Goal: Submit feedback/report problem: Submit feedback/report problem

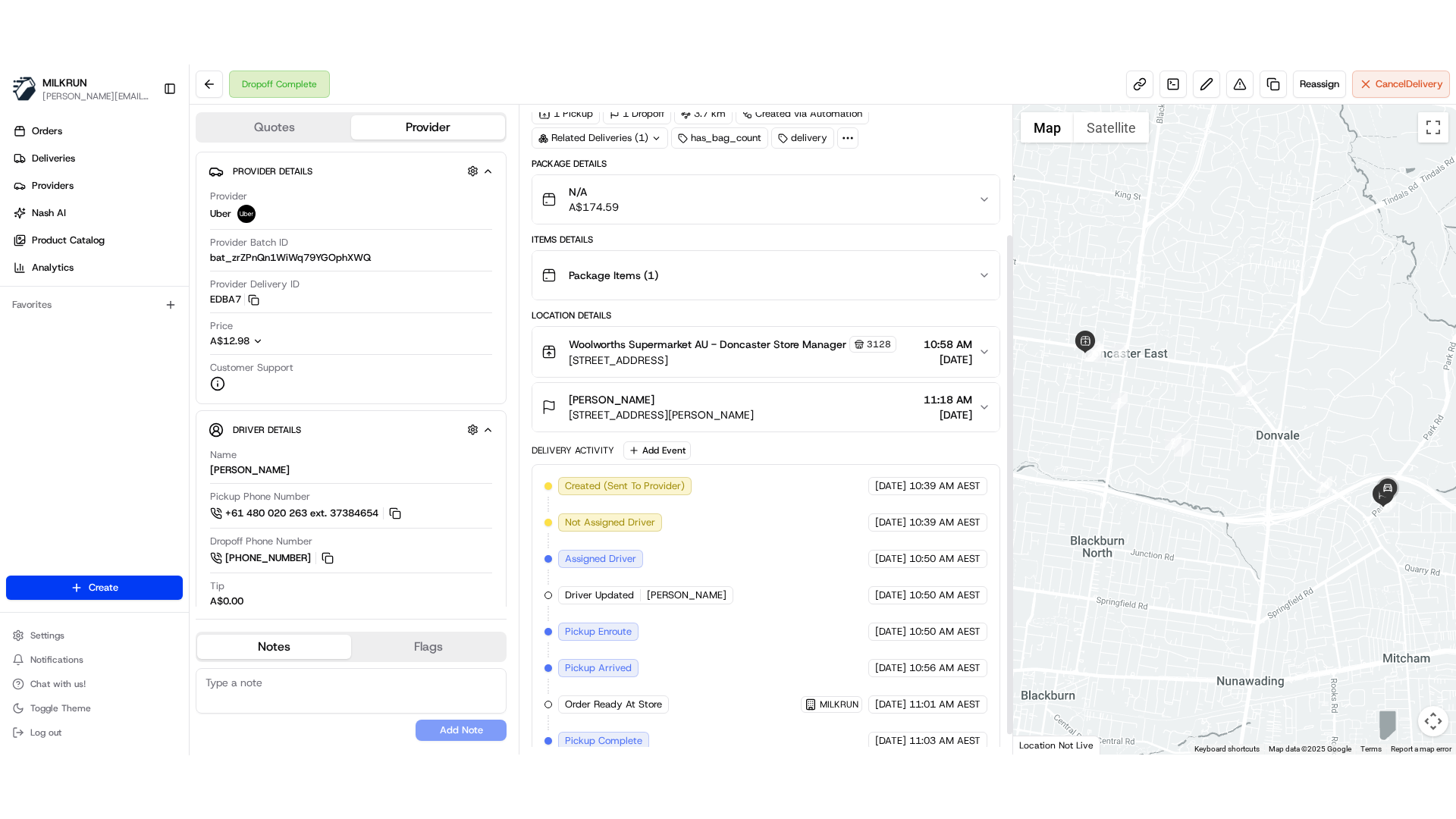
scroll to position [192, 0]
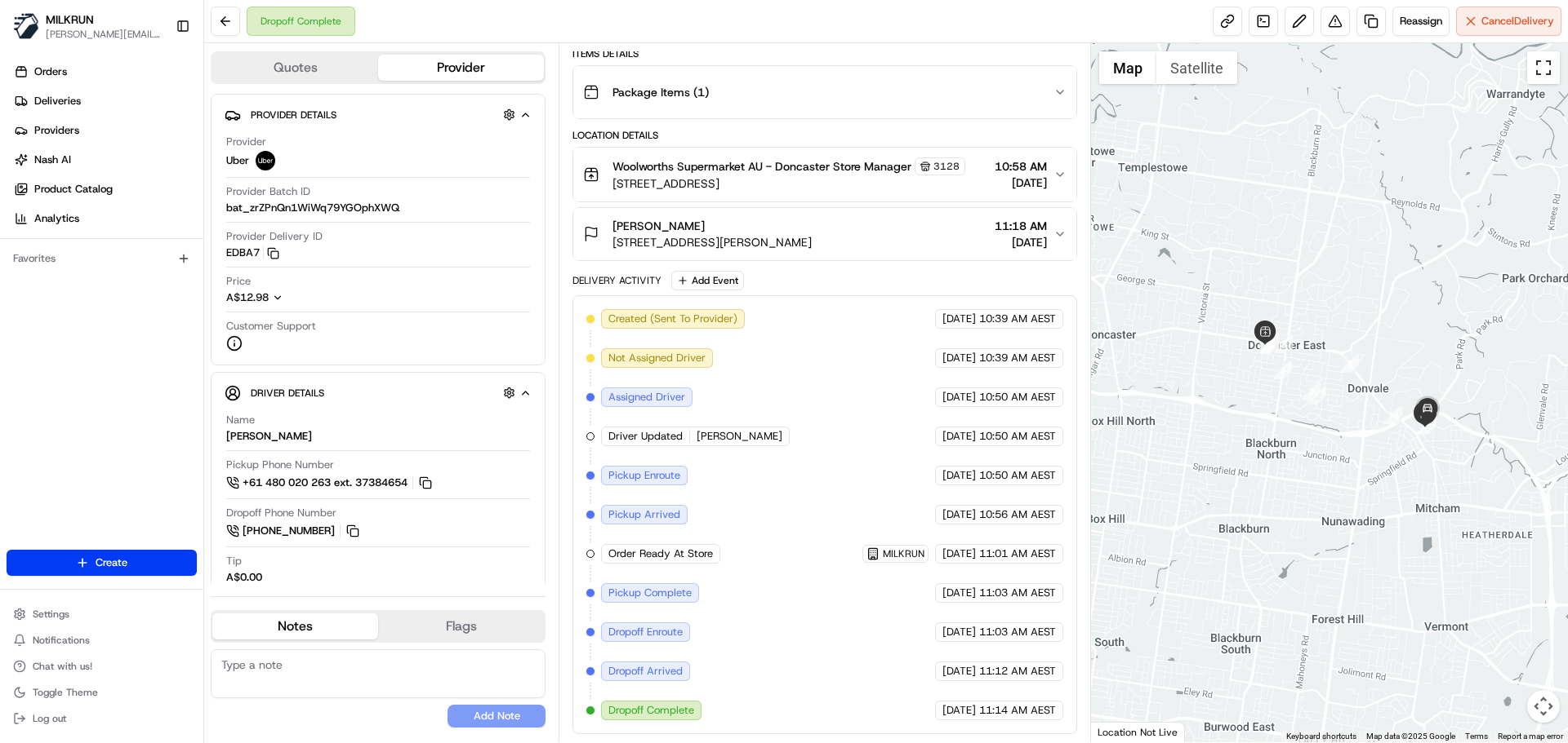
click at [1540, 68] on button "Toggle fullscreen view" at bounding box center [1543, 68] width 32 height 32
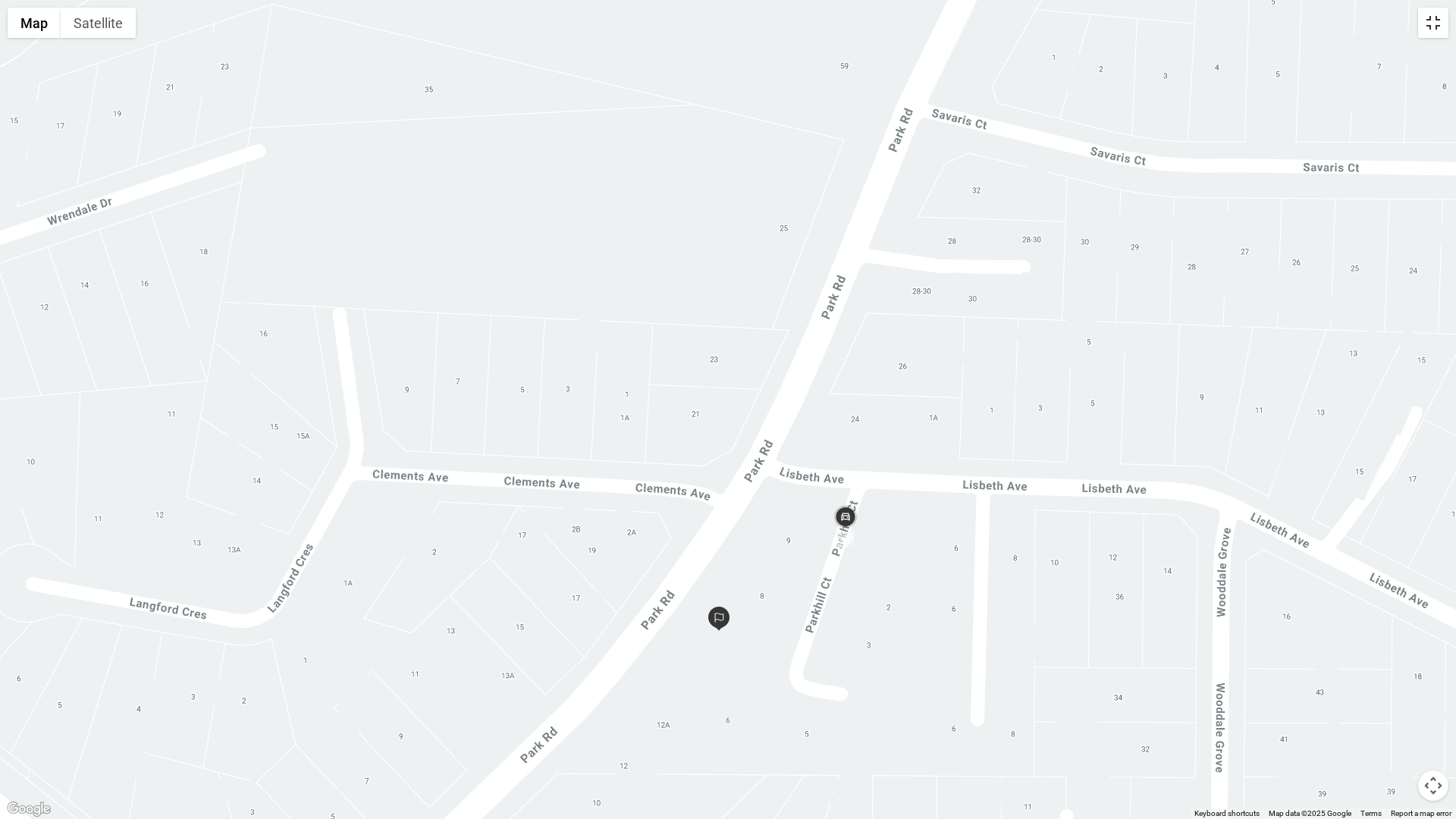
click at [1430, 27] on button "Toggle fullscreen view" at bounding box center [1433, 23] width 30 height 30
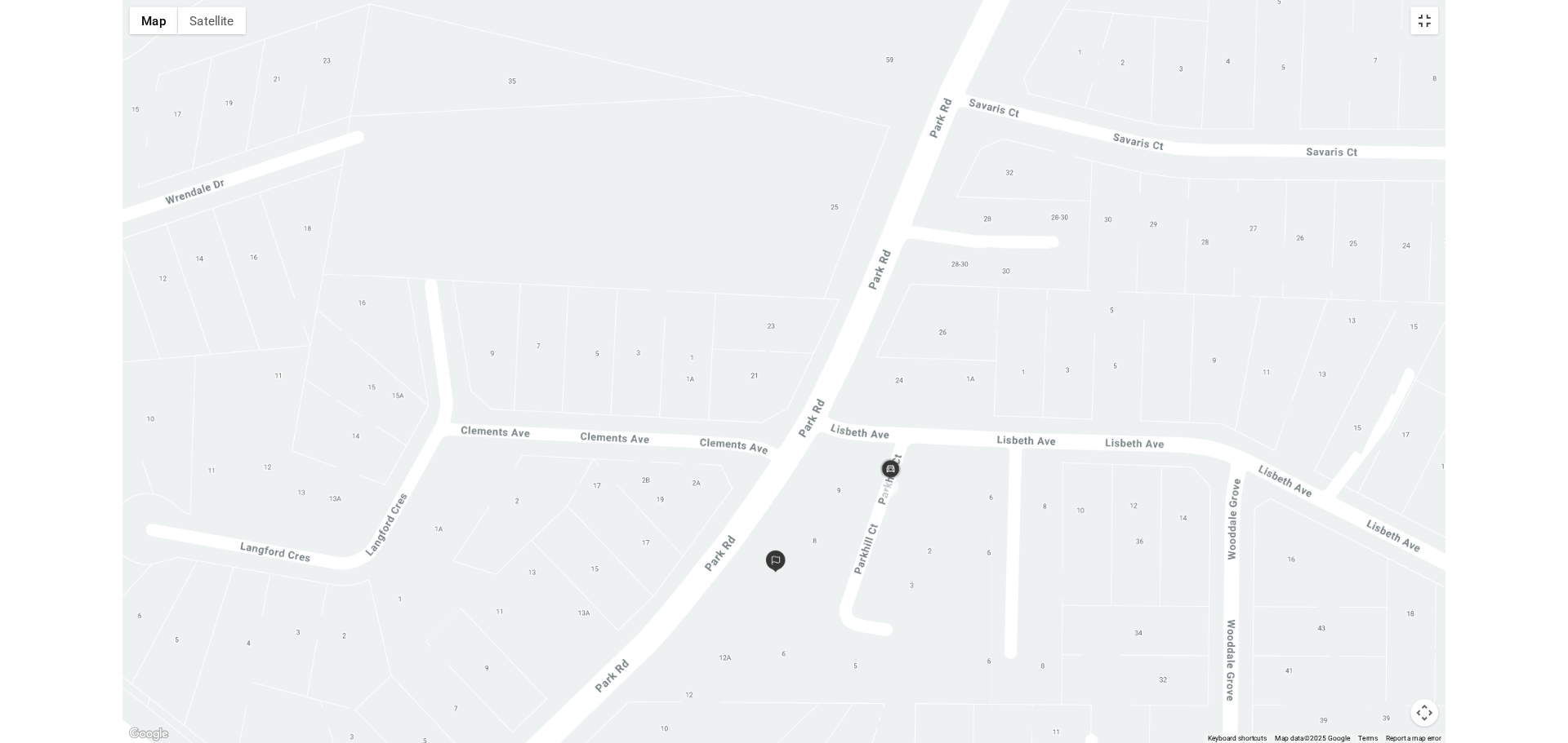
scroll to position [207, 0]
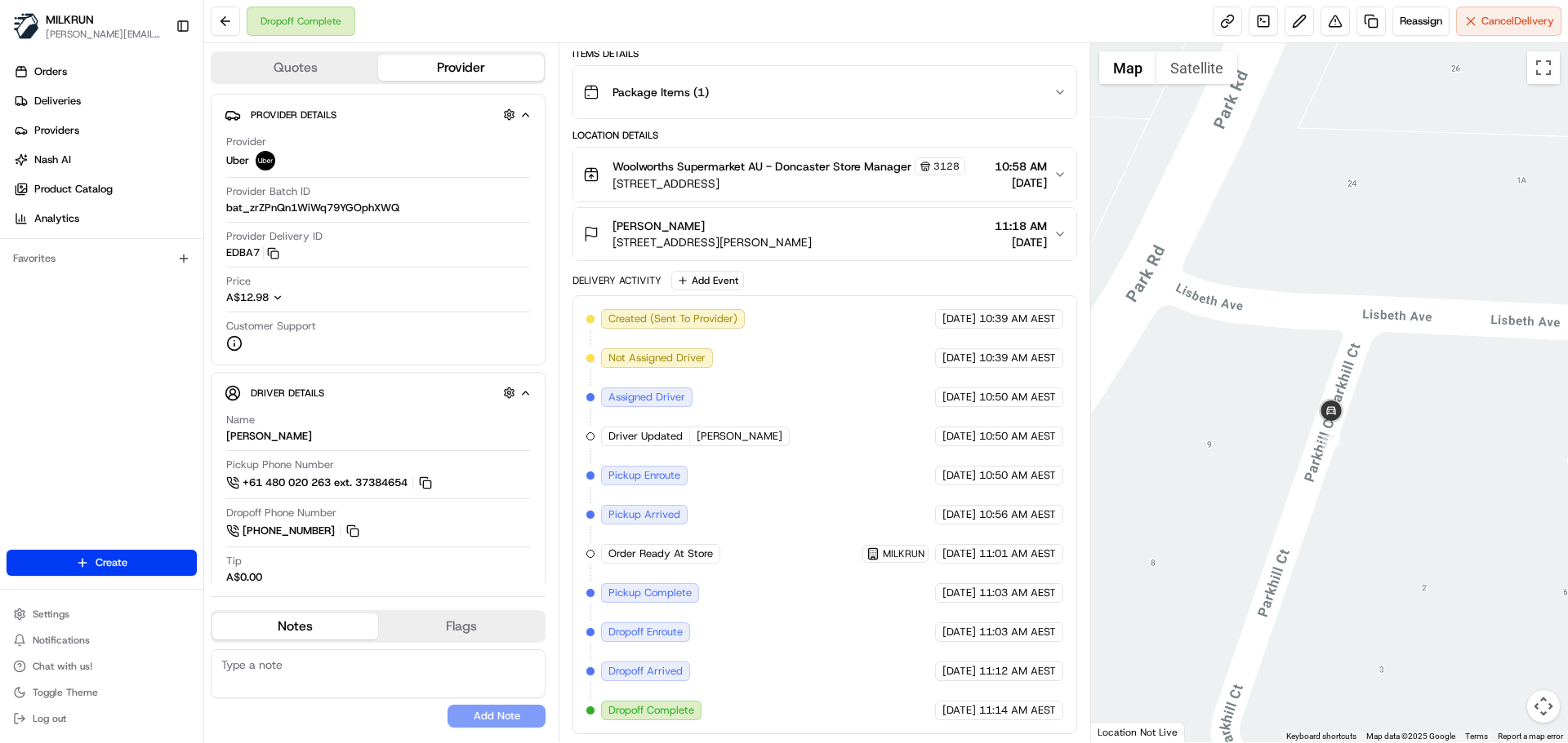
drag, startPoint x: 1416, startPoint y: 560, endPoint x: 1366, endPoint y: 468, distance: 104.7
click at [1366, 468] on div at bounding box center [1329, 392] width 478 height 699
click at [1330, 412] on img at bounding box center [1331, 412] width 32 height 32
click at [1334, 440] on img "11" at bounding box center [1331, 444] width 18 height 18
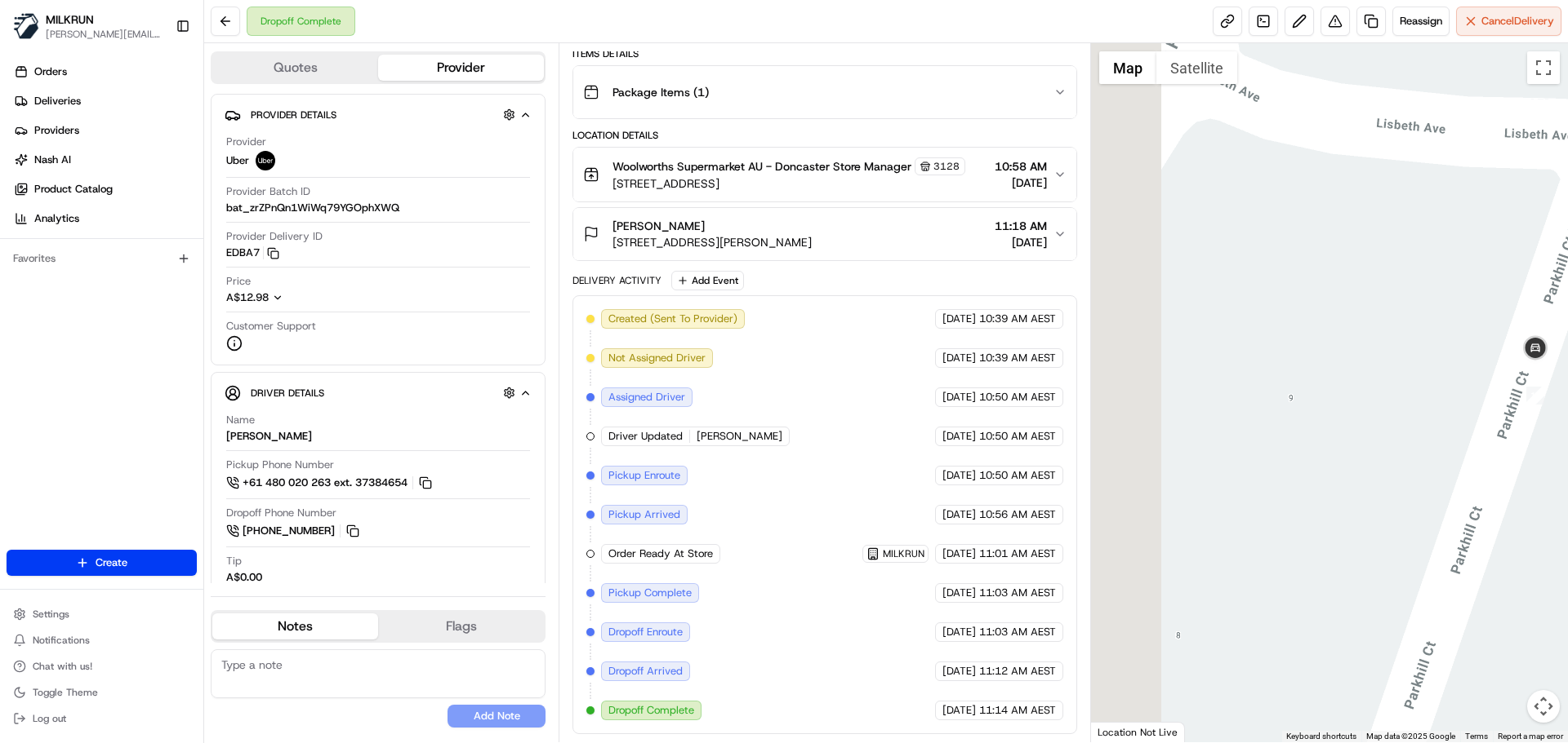
drag, startPoint x: 1279, startPoint y: 377, endPoint x: 1529, endPoint y: 314, distance: 257.8
click at [1529, 314] on div at bounding box center [1329, 392] width 478 height 699
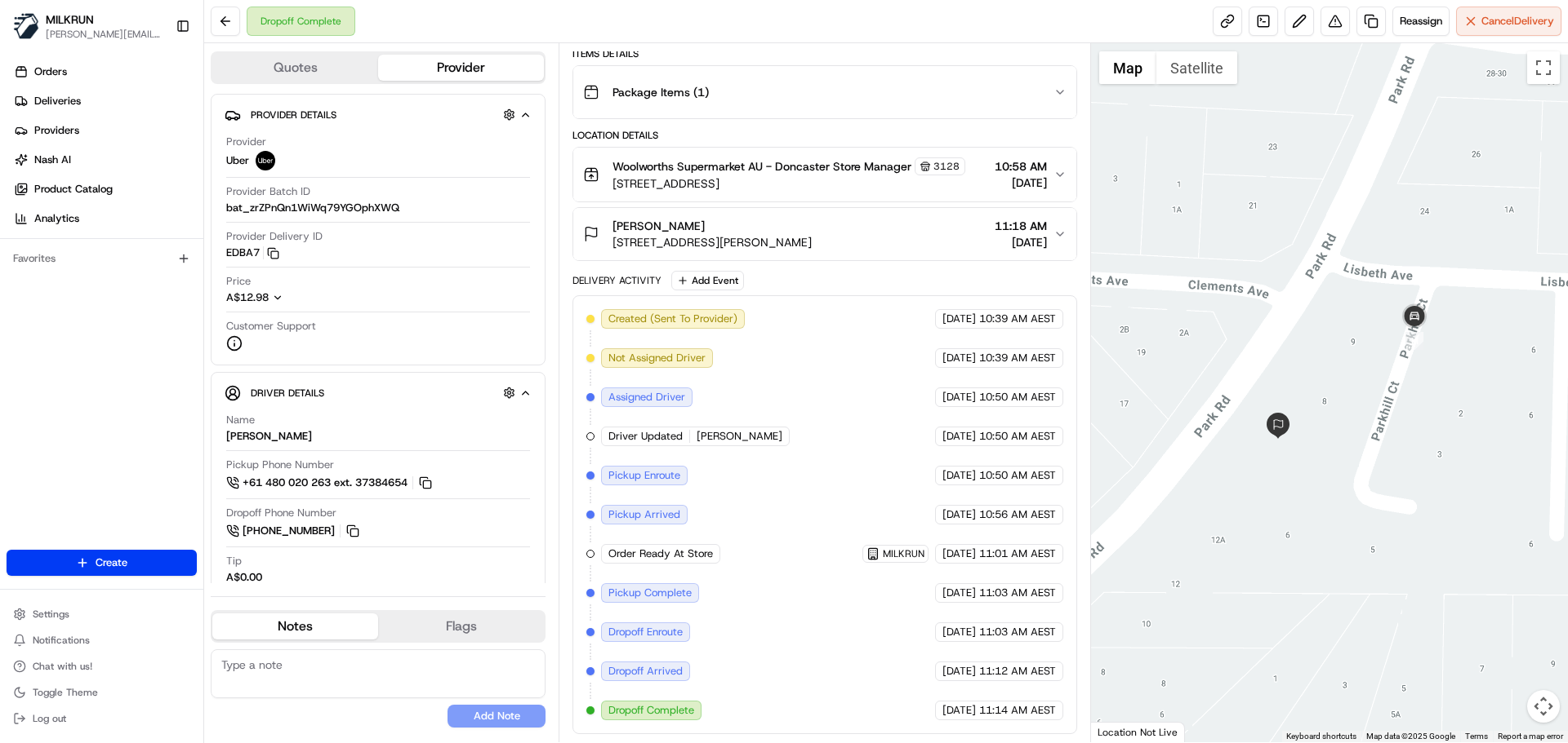
drag, startPoint x: 1424, startPoint y: 356, endPoint x: 1347, endPoint y: 353, distance: 77.1
click at [1347, 353] on div at bounding box center [1329, 392] width 478 height 699
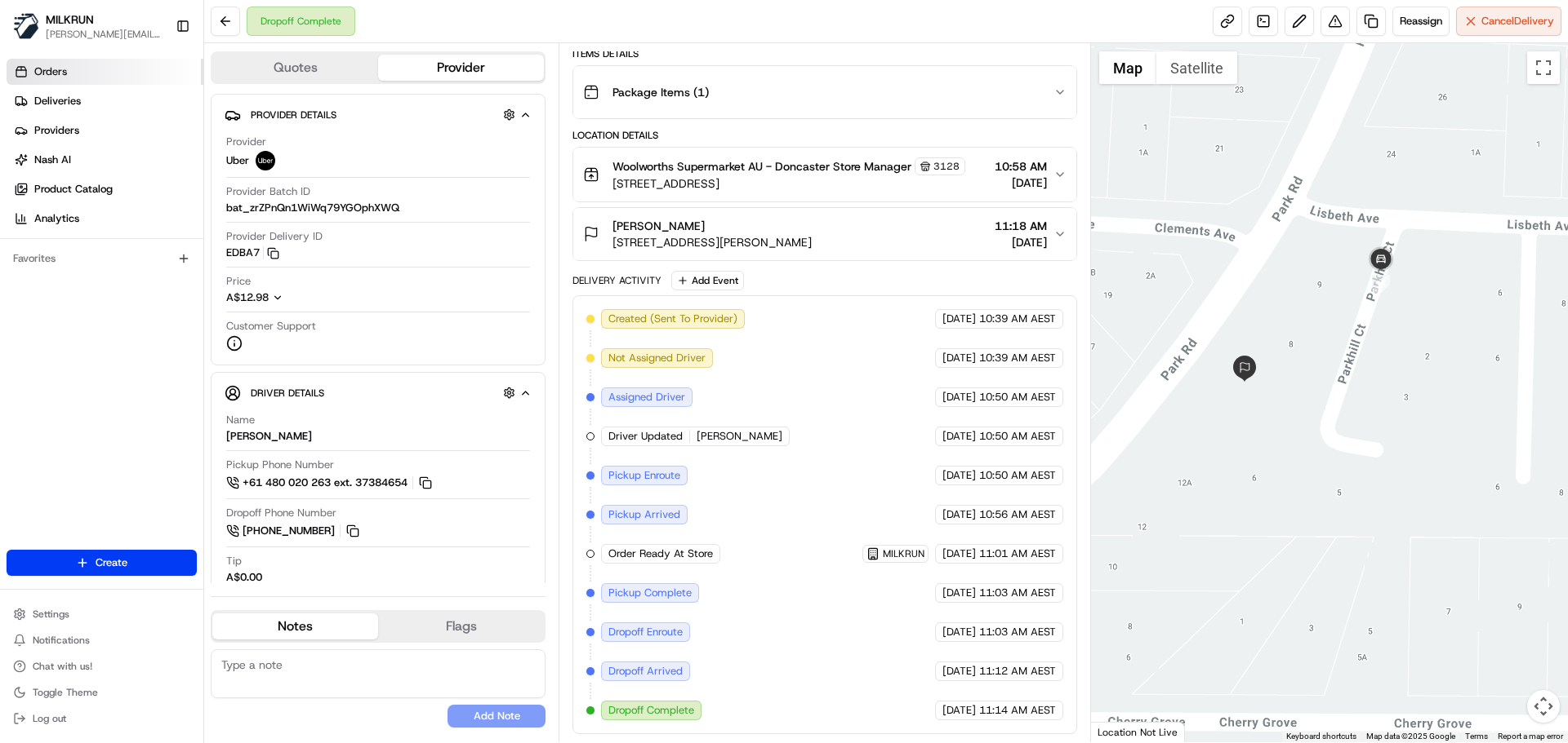
click at [122, 75] on link "Orders" at bounding box center [105, 71] width 196 height 26
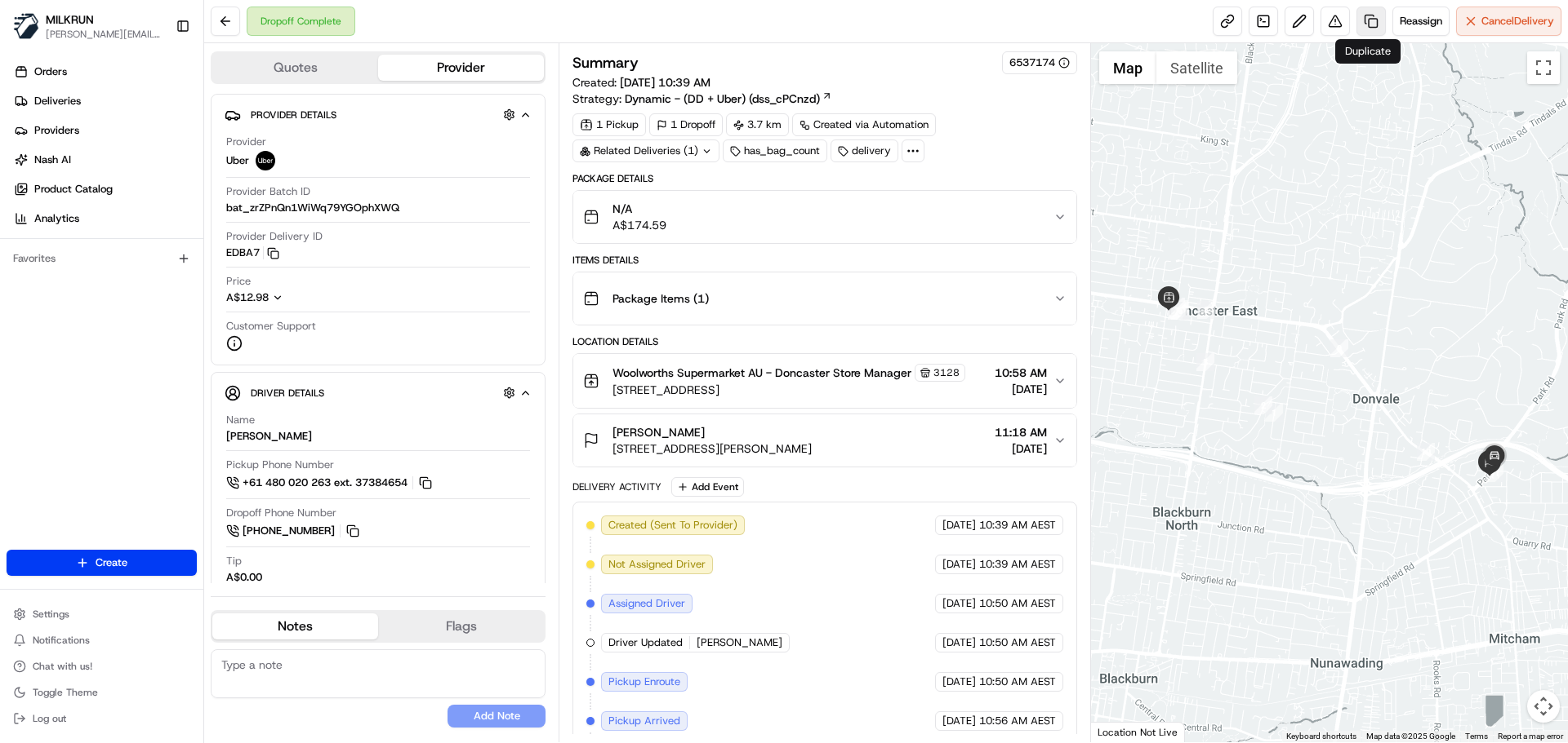
click at [1366, 20] on link at bounding box center [1371, 21] width 30 height 30
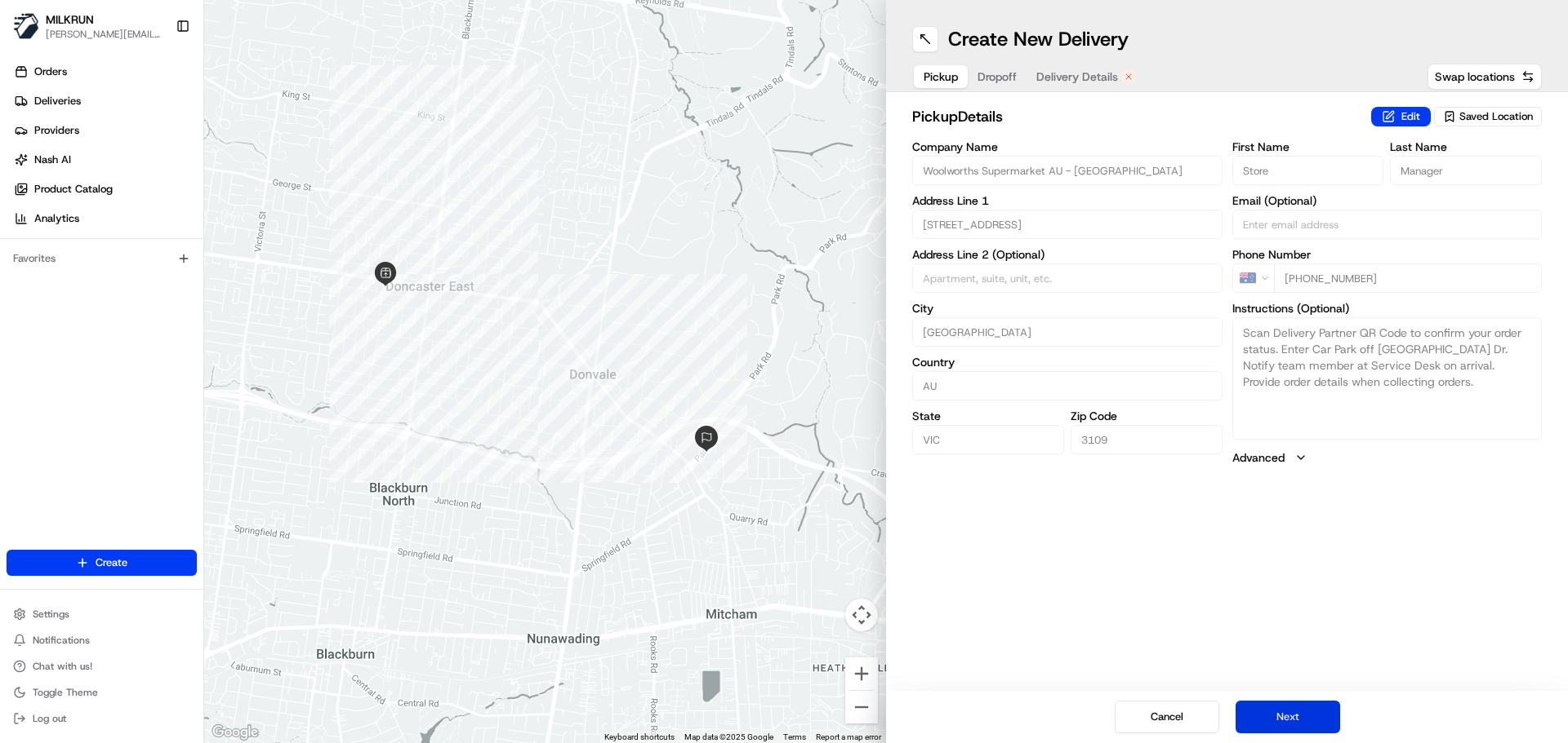
click at [1273, 720] on button "Next" at bounding box center [1288, 717] width 105 height 32
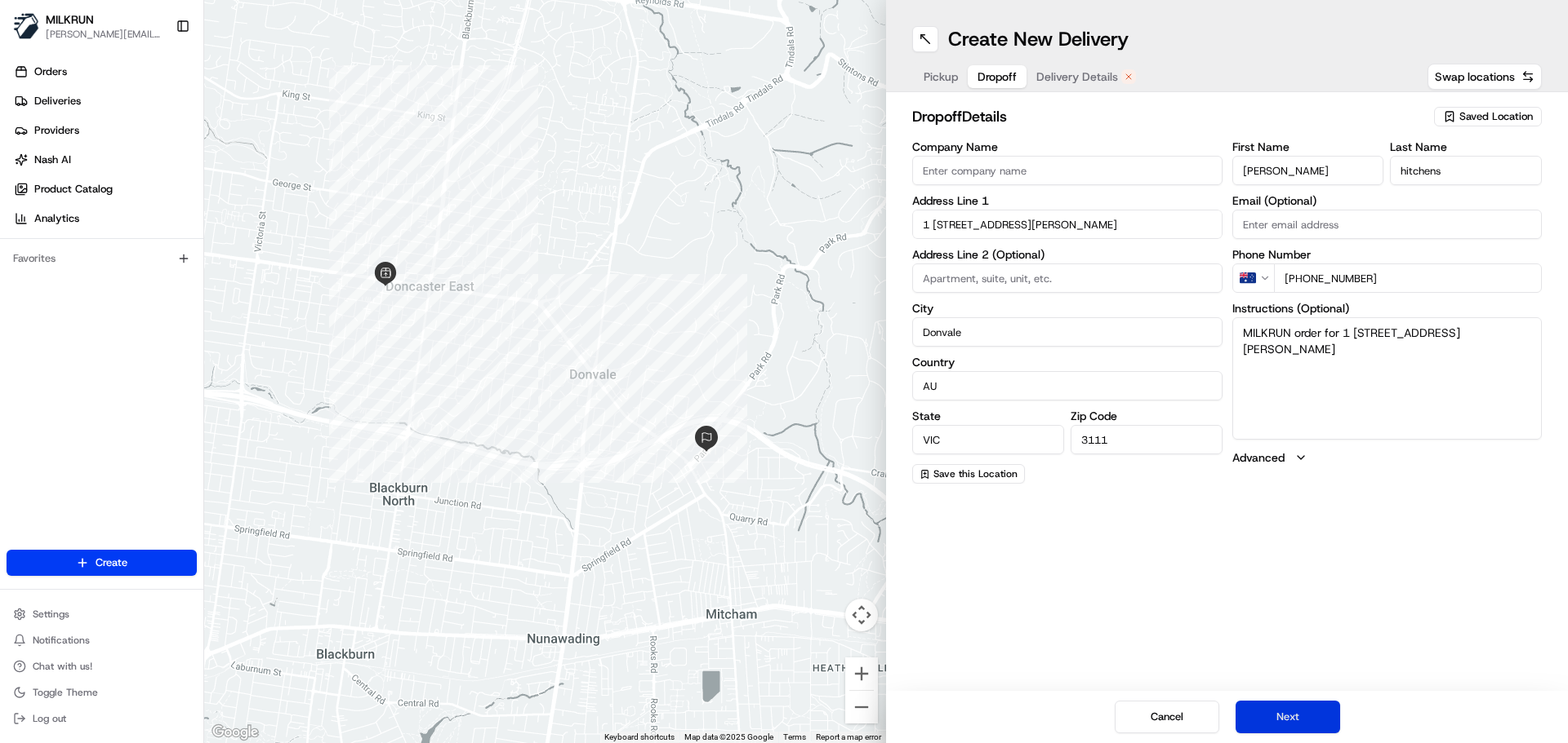
click at [1288, 713] on button "Next" at bounding box center [1288, 717] width 105 height 32
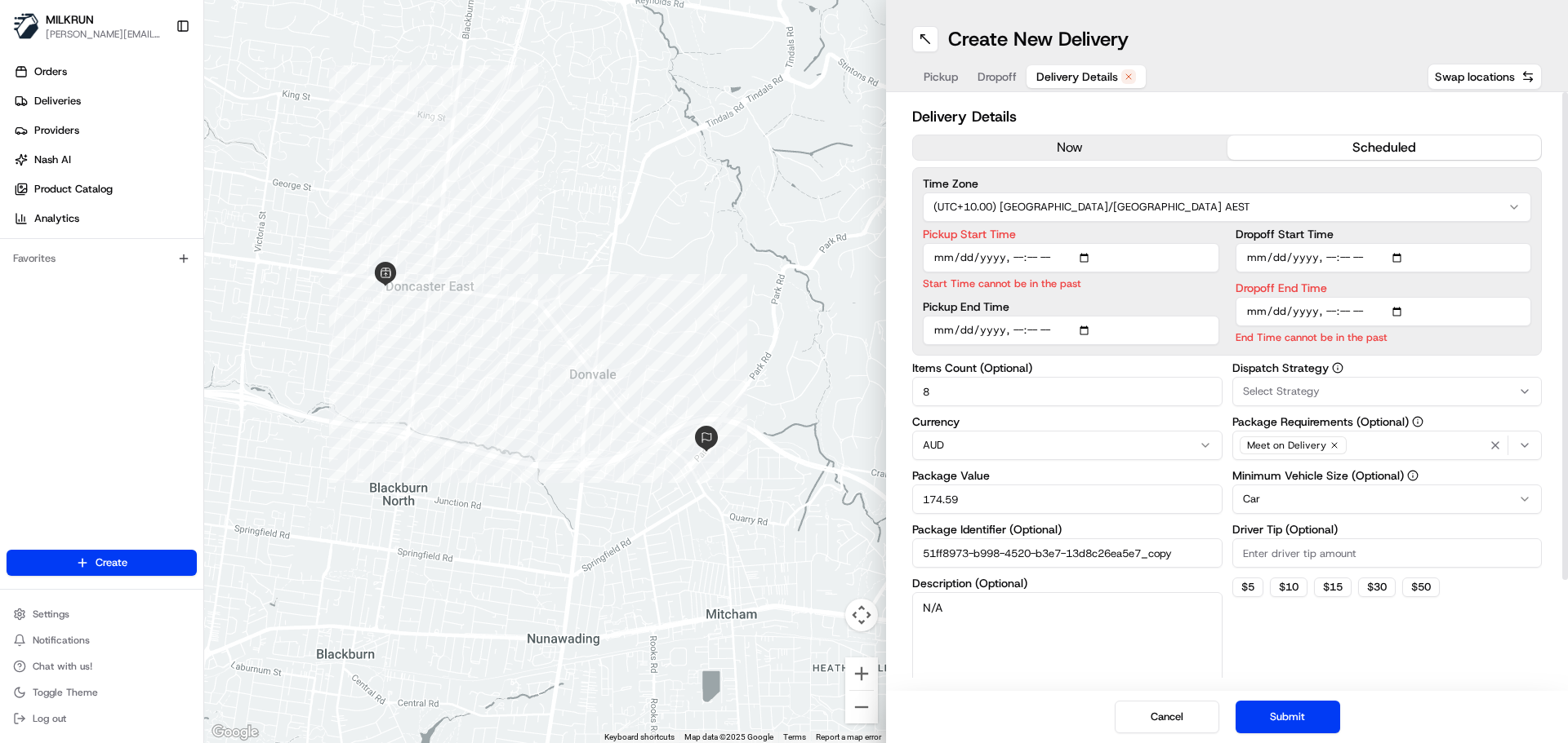
click at [1082, 148] on button "now" at bounding box center [1070, 148] width 315 height 25
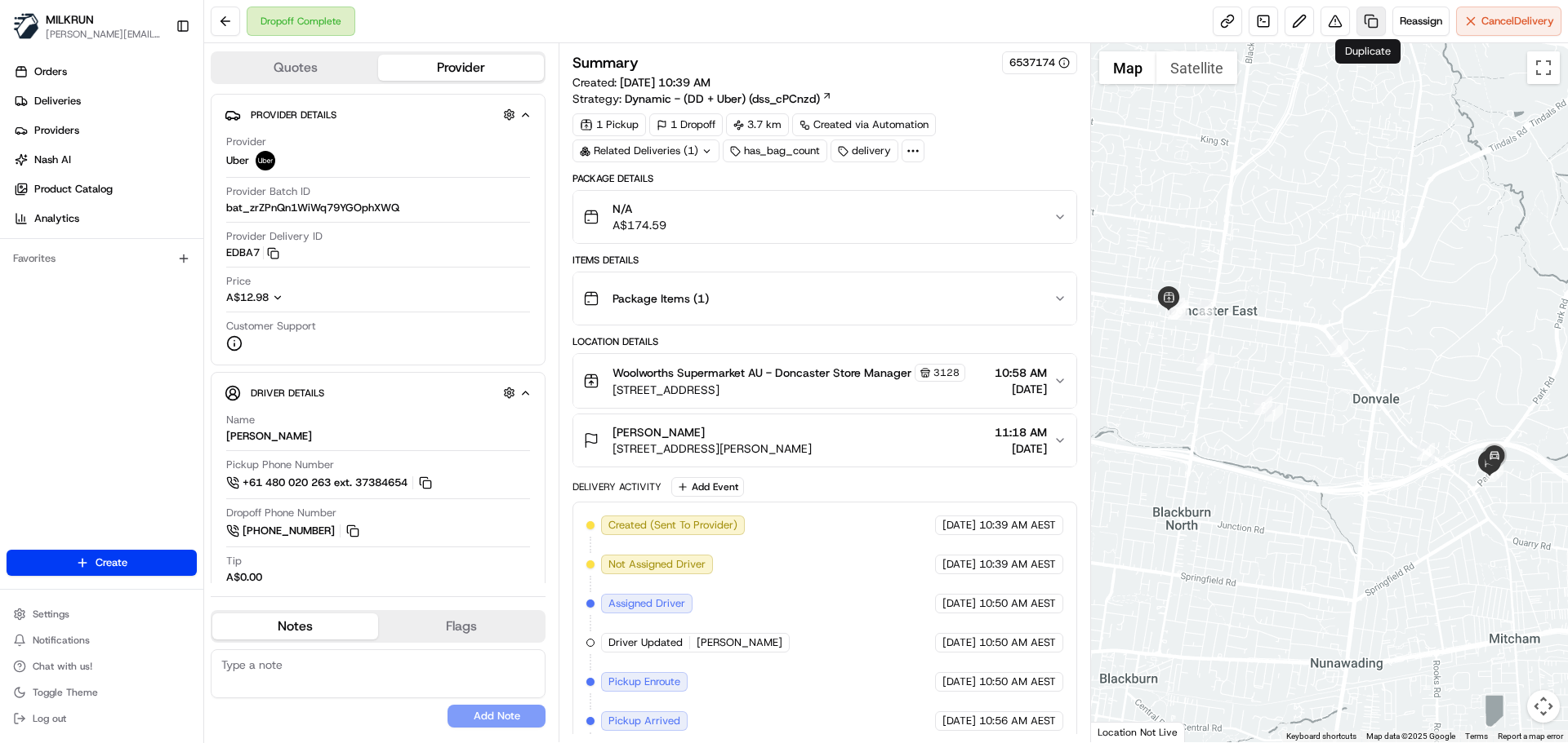
click at [1362, 23] on link at bounding box center [1371, 21] width 30 height 30
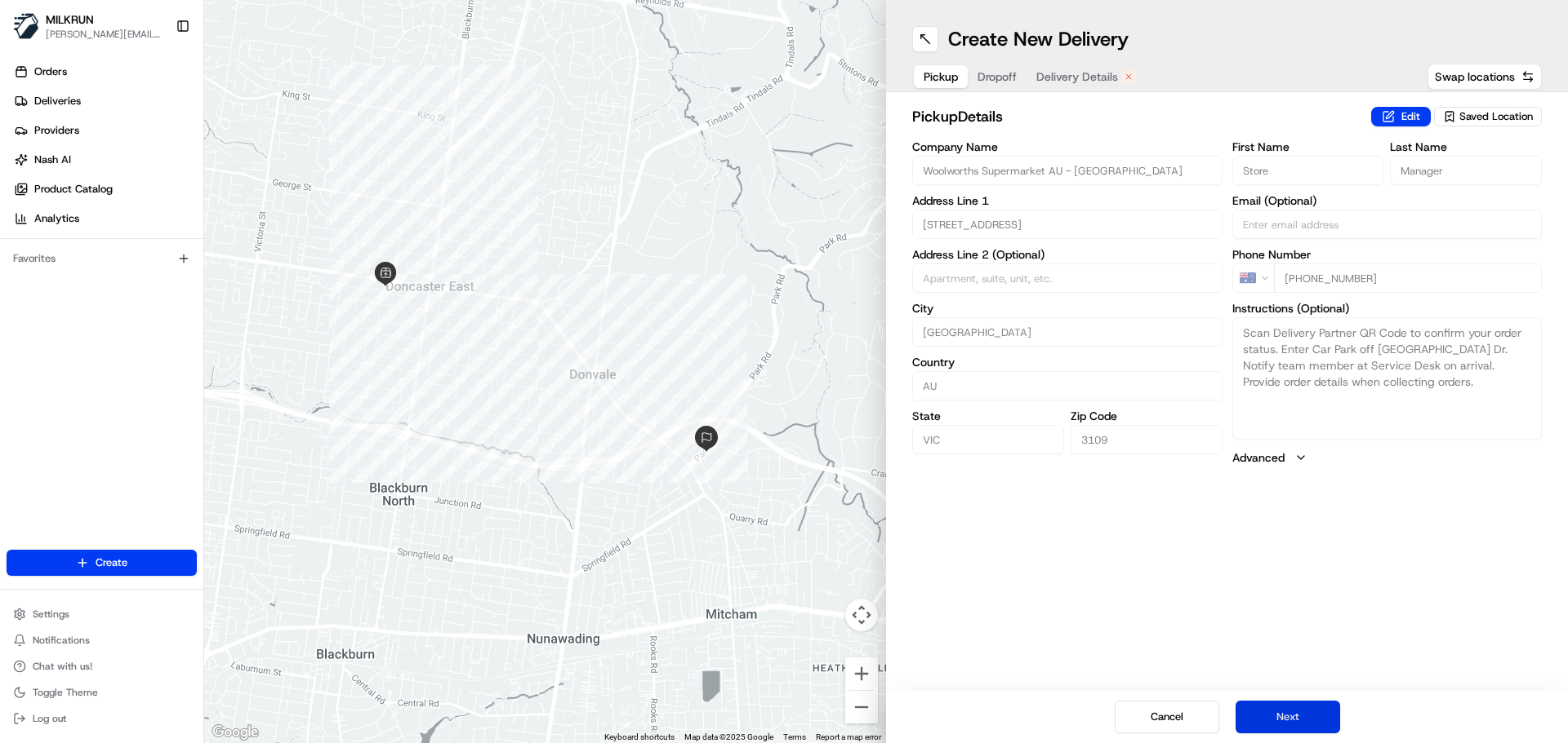
click at [1284, 718] on button "Next" at bounding box center [1288, 717] width 105 height 32
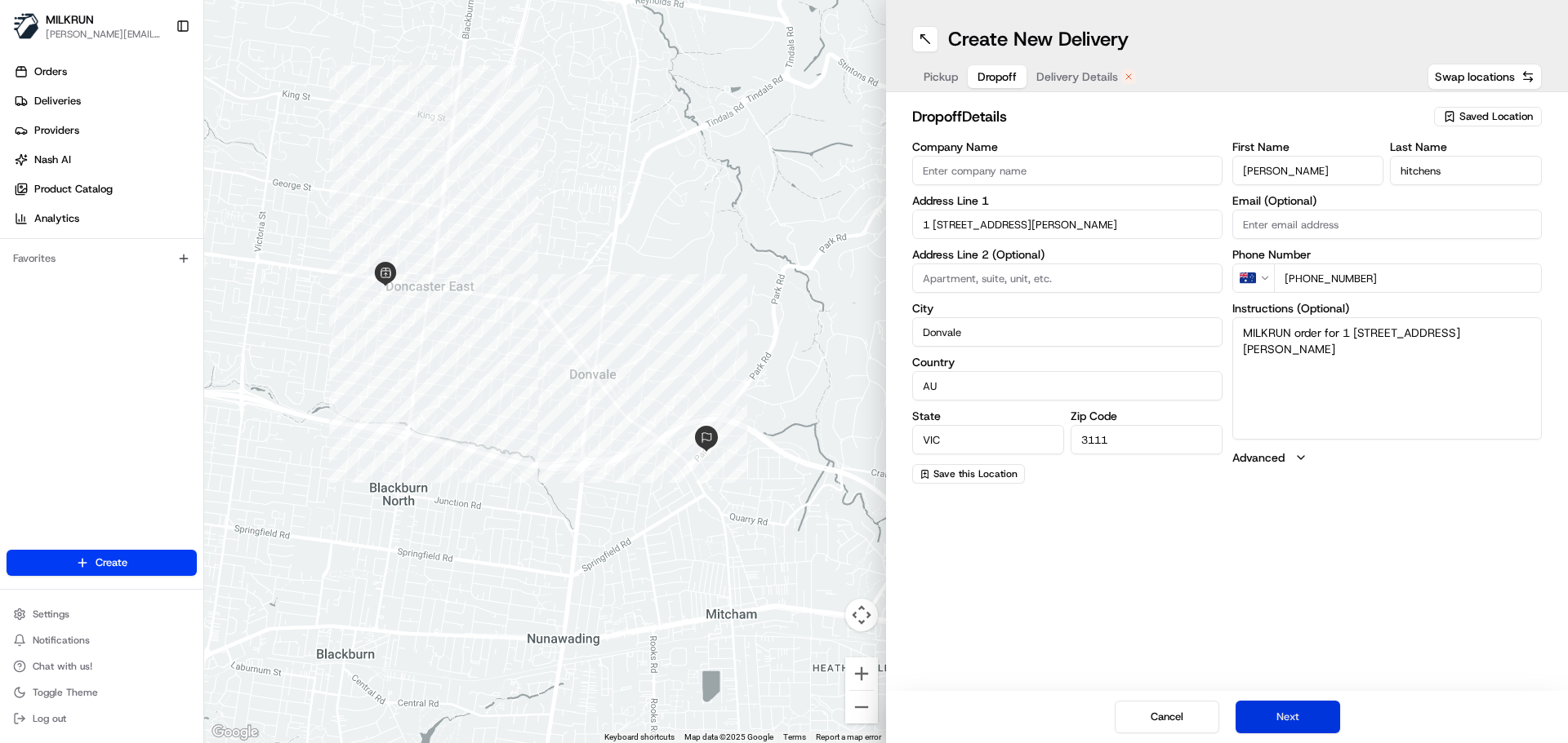
click at [1284, 718] on button "Next" at bounding box center [1288, 717] width 105 height 32
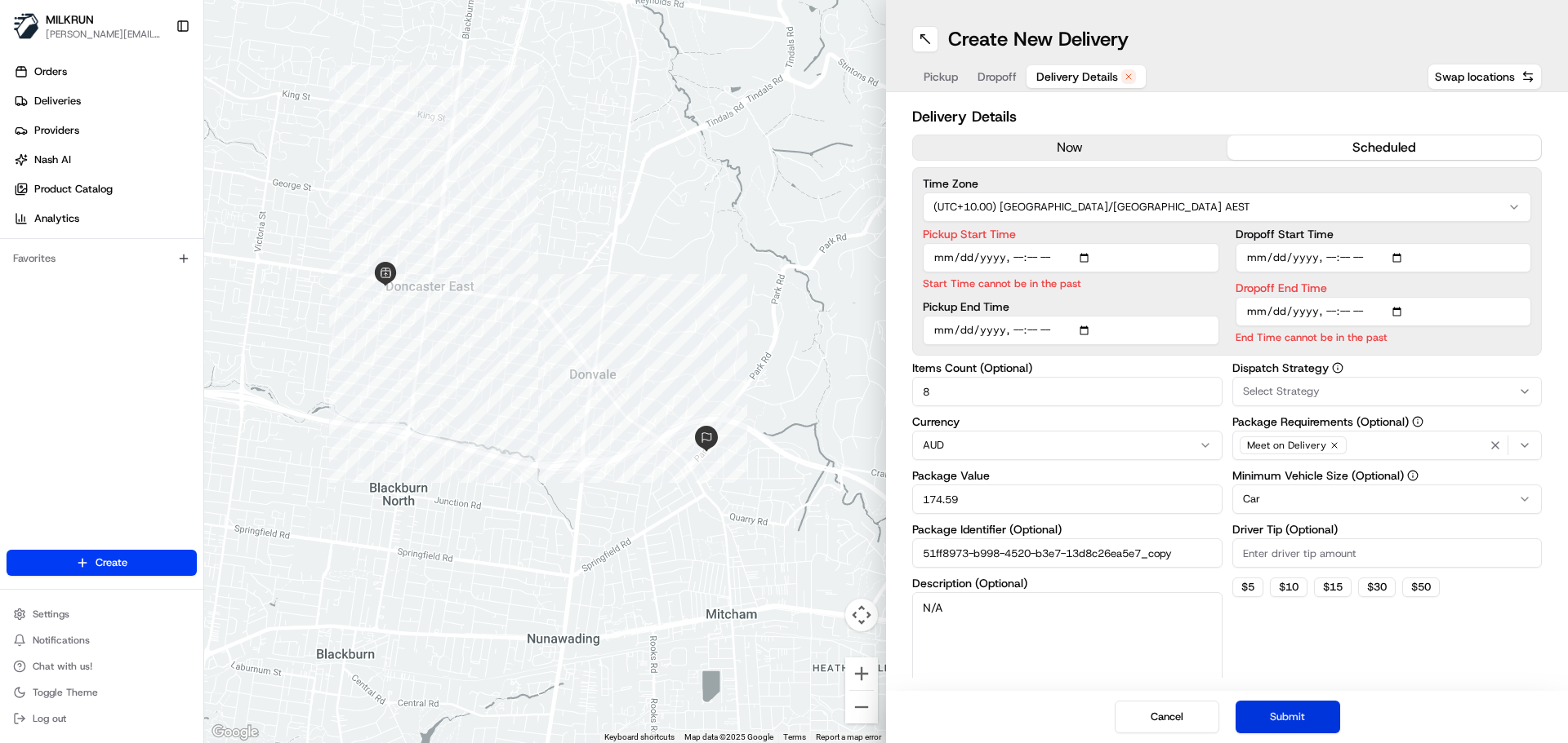
click at [1278, 709] on button "Submit" at bounding box center [1288, 717] width 105 height 32
click at [1046, 145] on button "now" at bounding box center [1070, 148] width 315 height 25
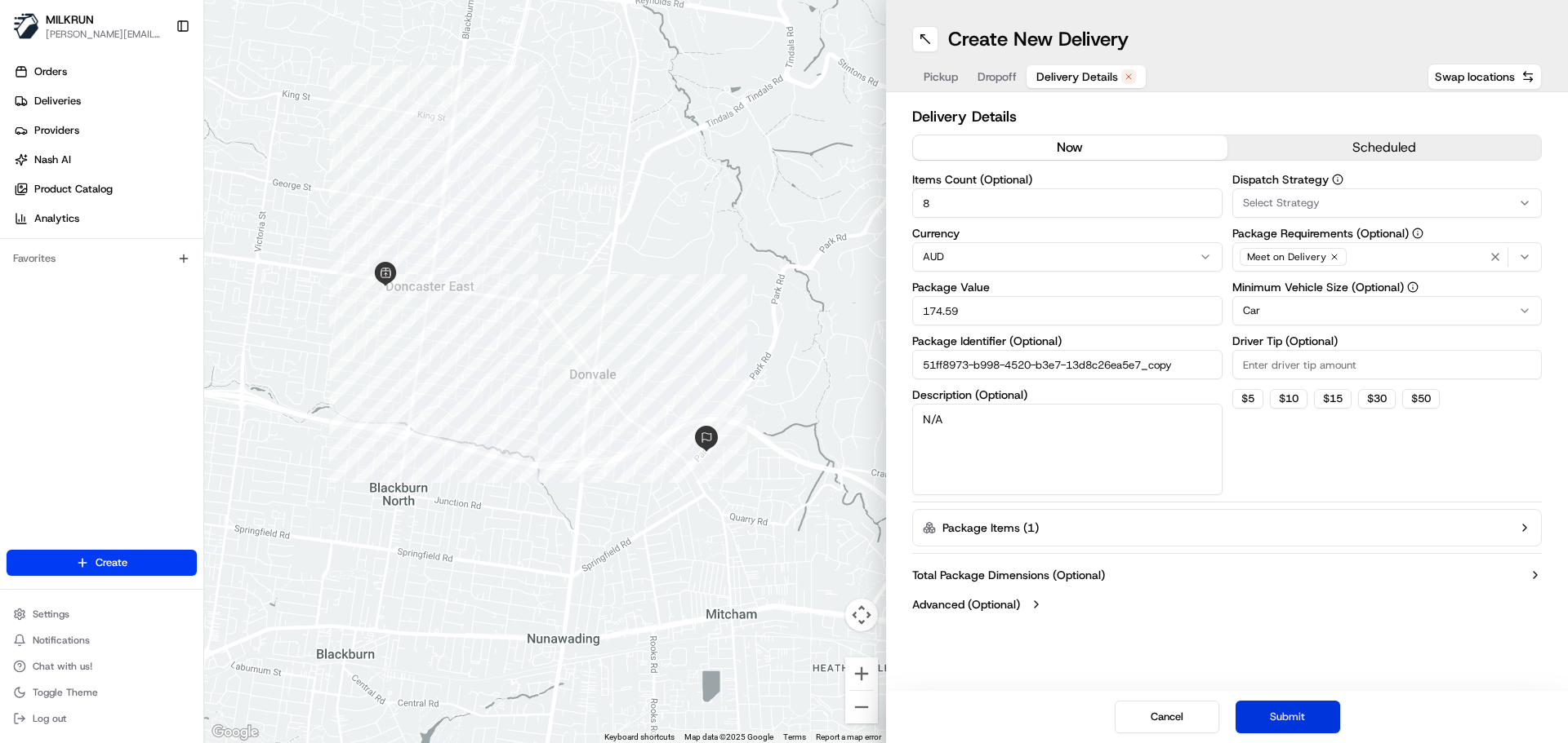
click at [1290, 720] on button "Submit" at bounding box center [1288, 717] width 105 height 32
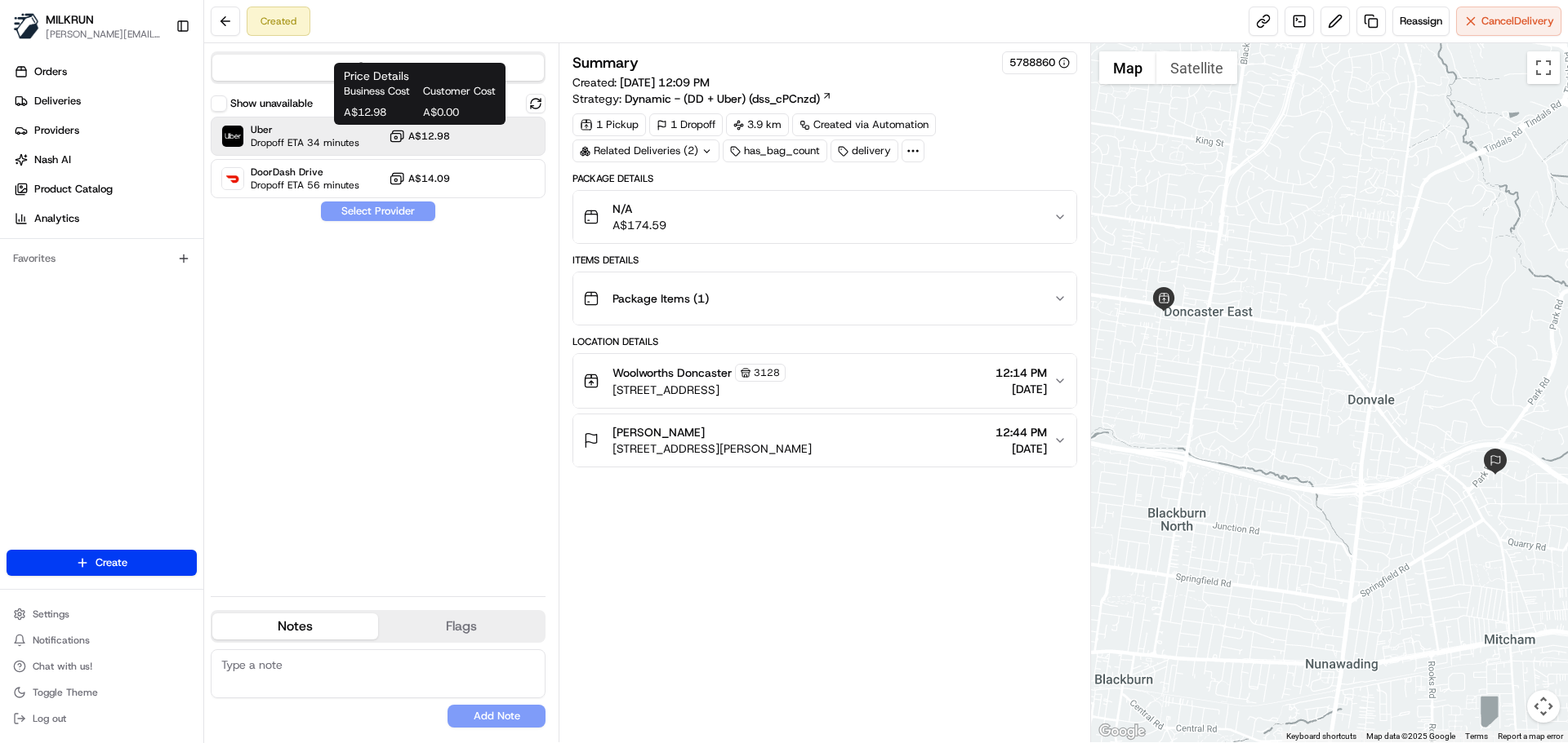
click at [443, 137] on span "A$12.98" at bounding box center [429, 136] width 42 height 13
click at [390, 208] on button "Assign Provider" at bounding box center [378, 211] width 116 height 20
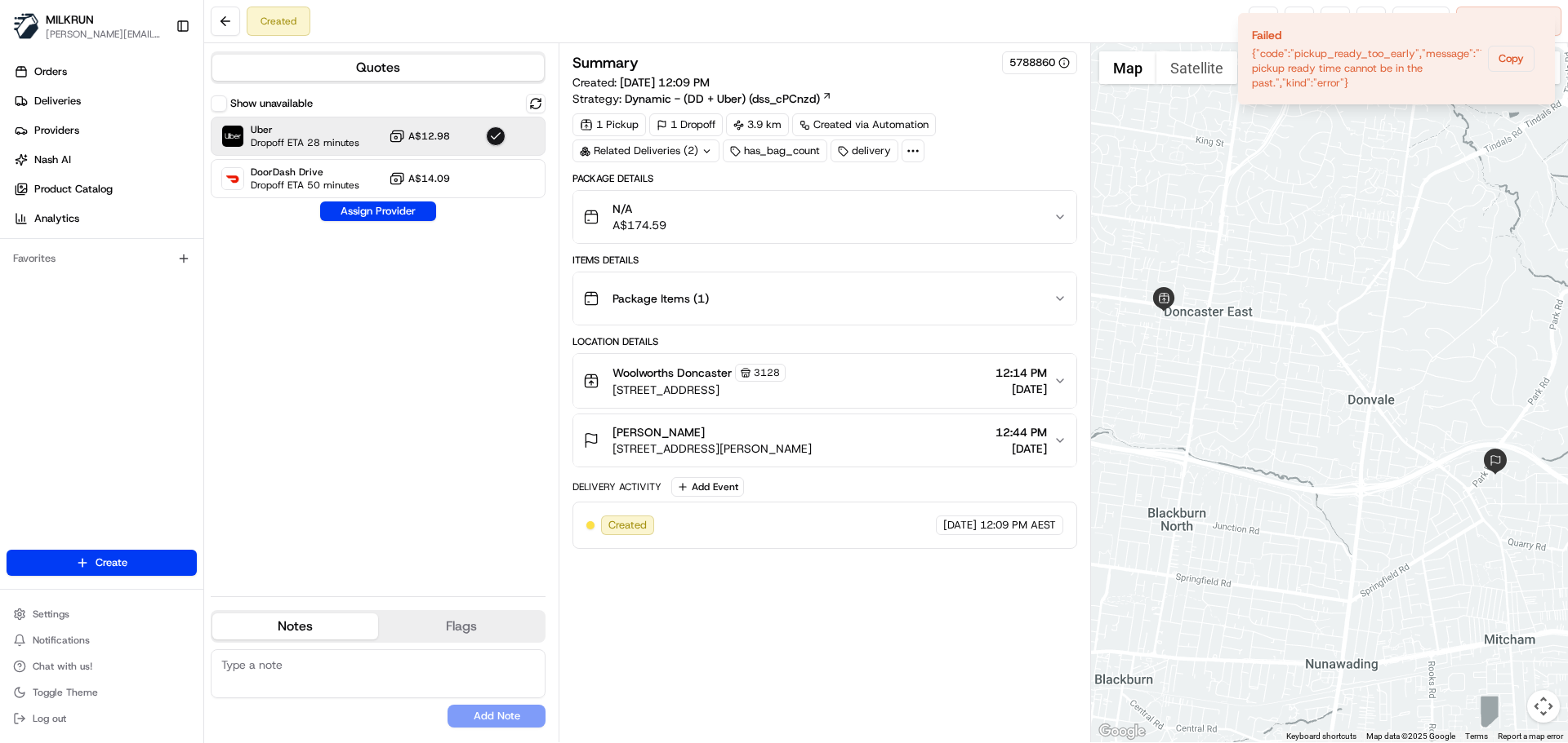
click at [1361, 219] on div at bounding box center [1329, 392] width 478 height 699
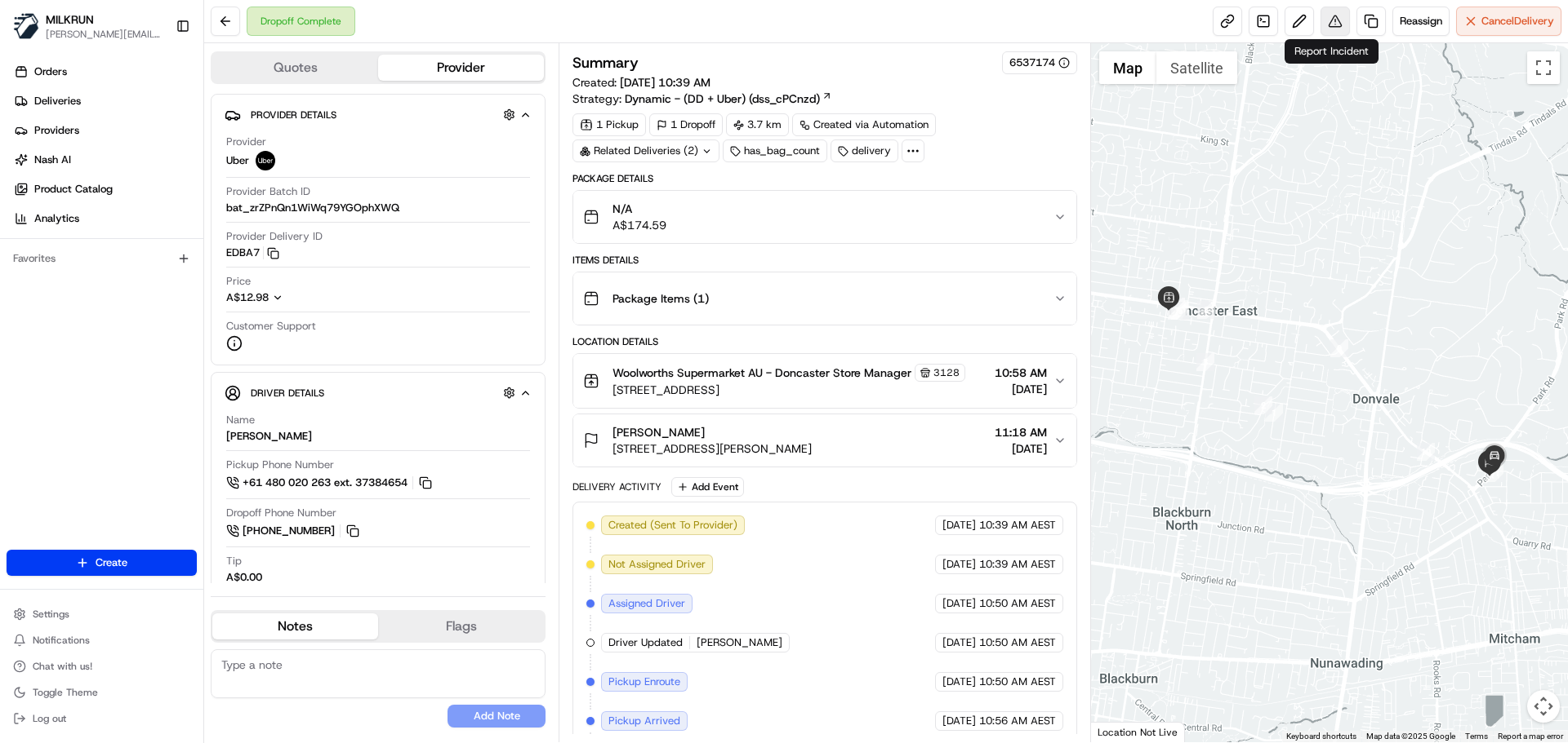
click at [1329, 26] on button at bounding box center [1334, 21] width 30 height 30
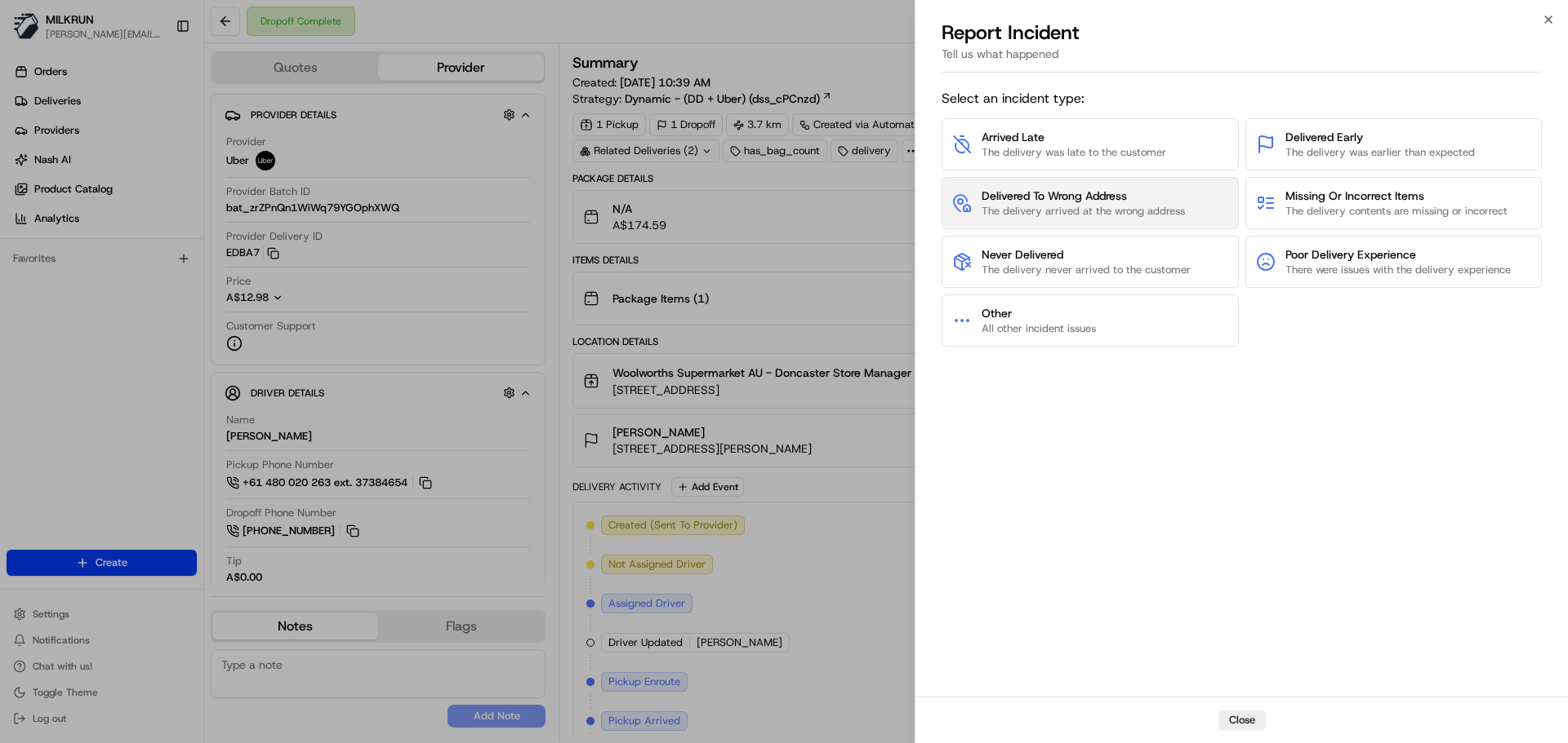
click at [1034, 198] on span "Delivered To Wrong Address" at bounding box center [1083, 195] width 203 height 16
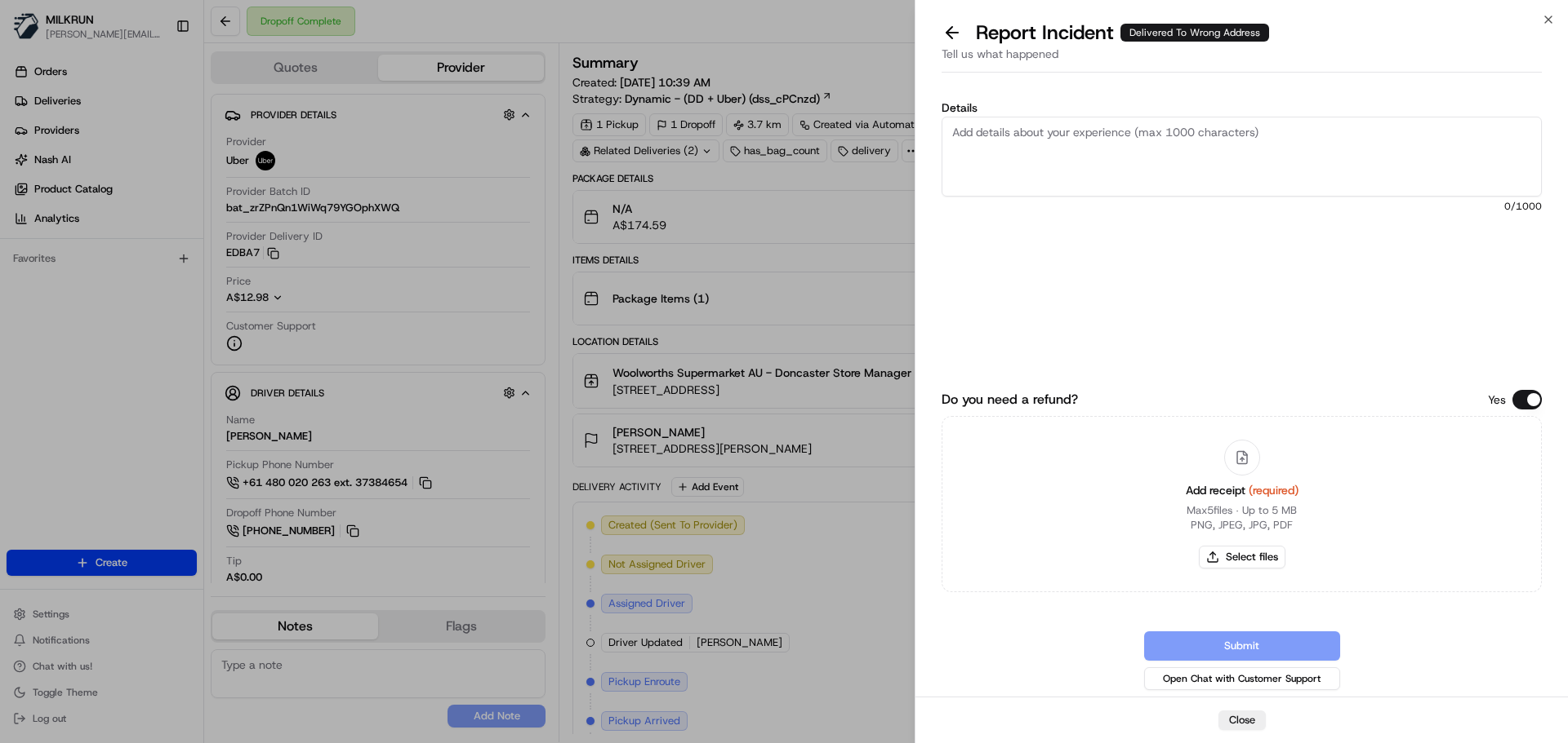
click at [954, 131] on textarea "Details" at bounding box center [1242, 156] width 601 height 80
click at [1463, 135] on textarea "Customer did not receive their order. Was deliver to the wrong address. This wa…" at bounding box center [1242, 156] width 601 height 80
click at [1454, 132] on textarea "Customer did not receive their order. Was deliver to the wrong address. This wa…" at bounding box center [1242, 156] width 601 height 80
type textarea "Customer did not receive their order. Was deliver to the wrong address. This wa…"
click at [1238, 556] on button "Select files" at bounding box center [1241, 557] width 87 height 23
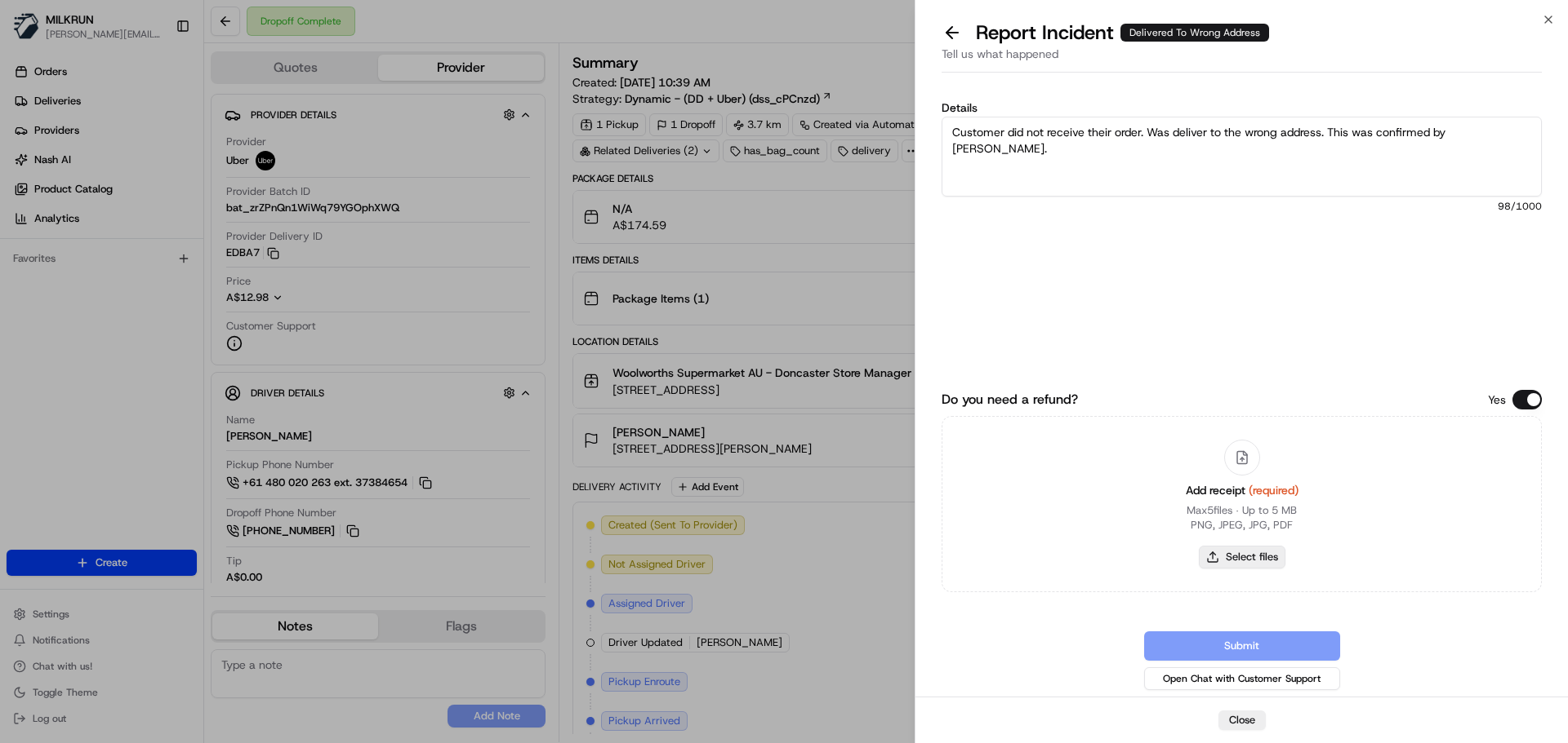
click at [1255, 557] on button "Select files" at bounding box center [1241, 557] width 87 height 23
type input "C:\fakepath\Screenshot 2025-08-22 121612.png"
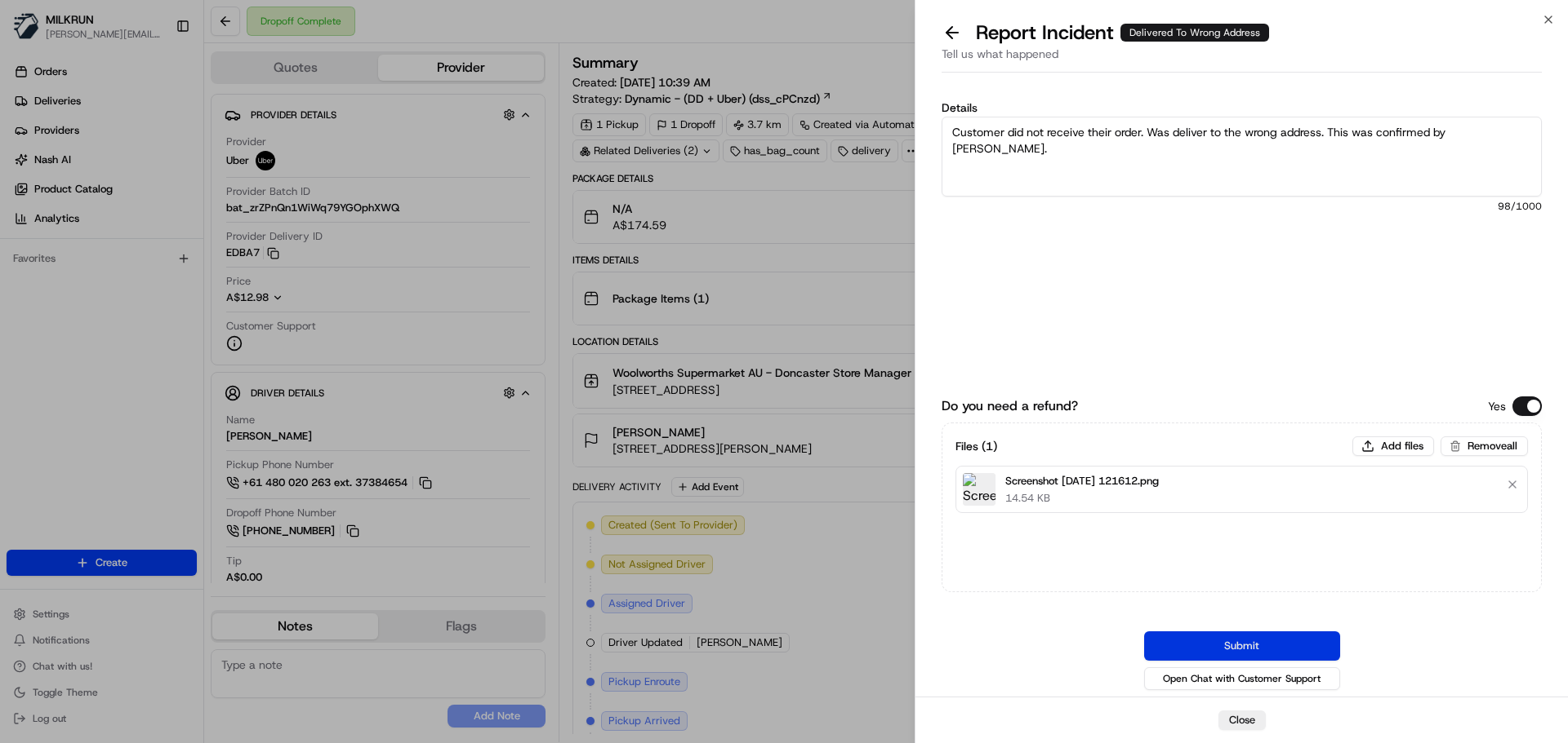
click at [1268, 650] on button "Submit" at bounding box center [1242, 646] width 196 height 30
